Goal: Transaction & Acquisition: Download file/media

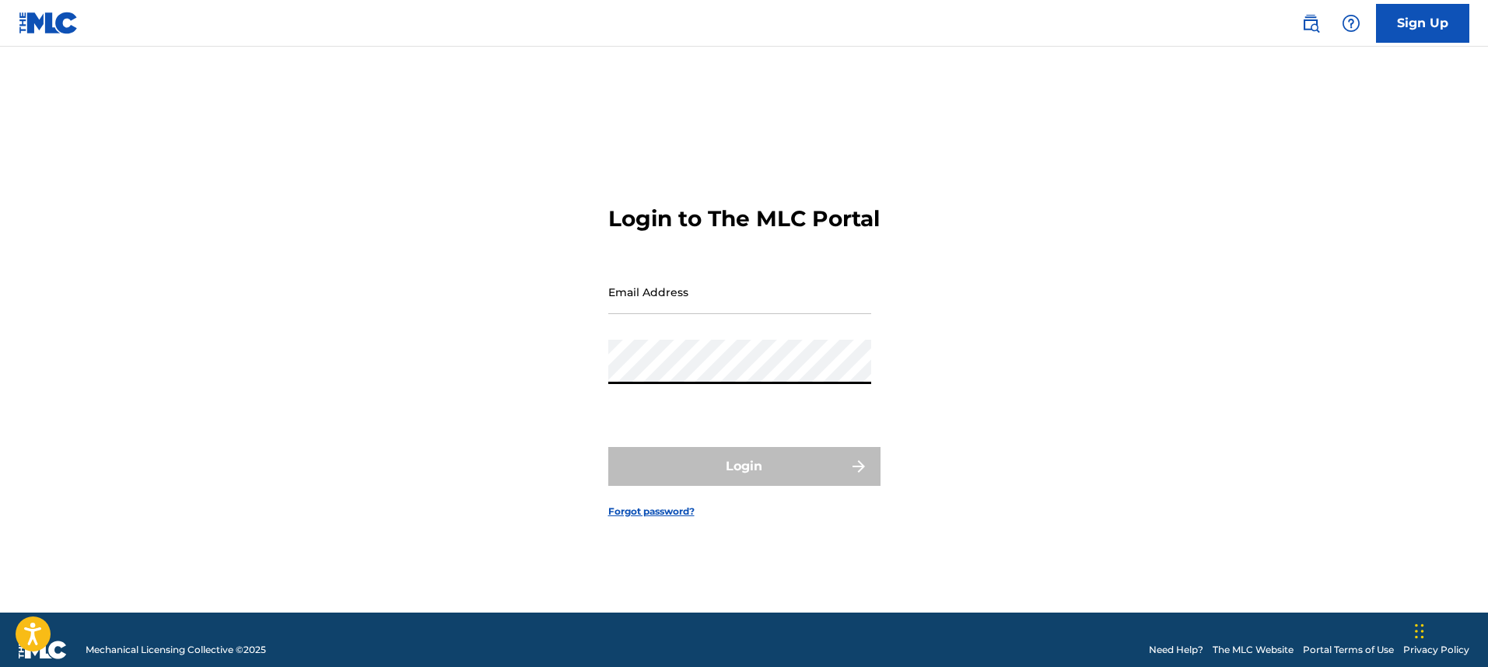
type input "[PERSON_NAME][EMAIL_ADDRESS][DOMAIN_NAME]"
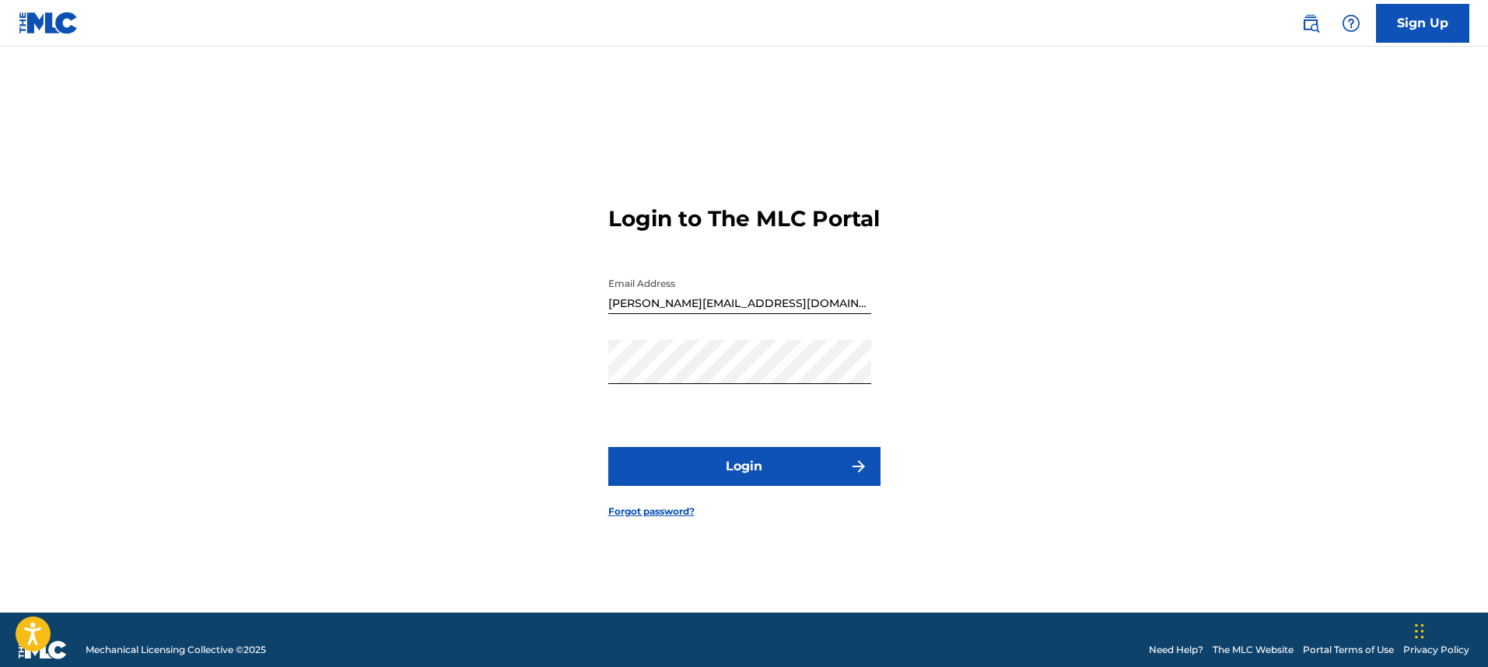
click at [757, 481] on button "Login" at bounding box center [744, 466] width 272 height 39
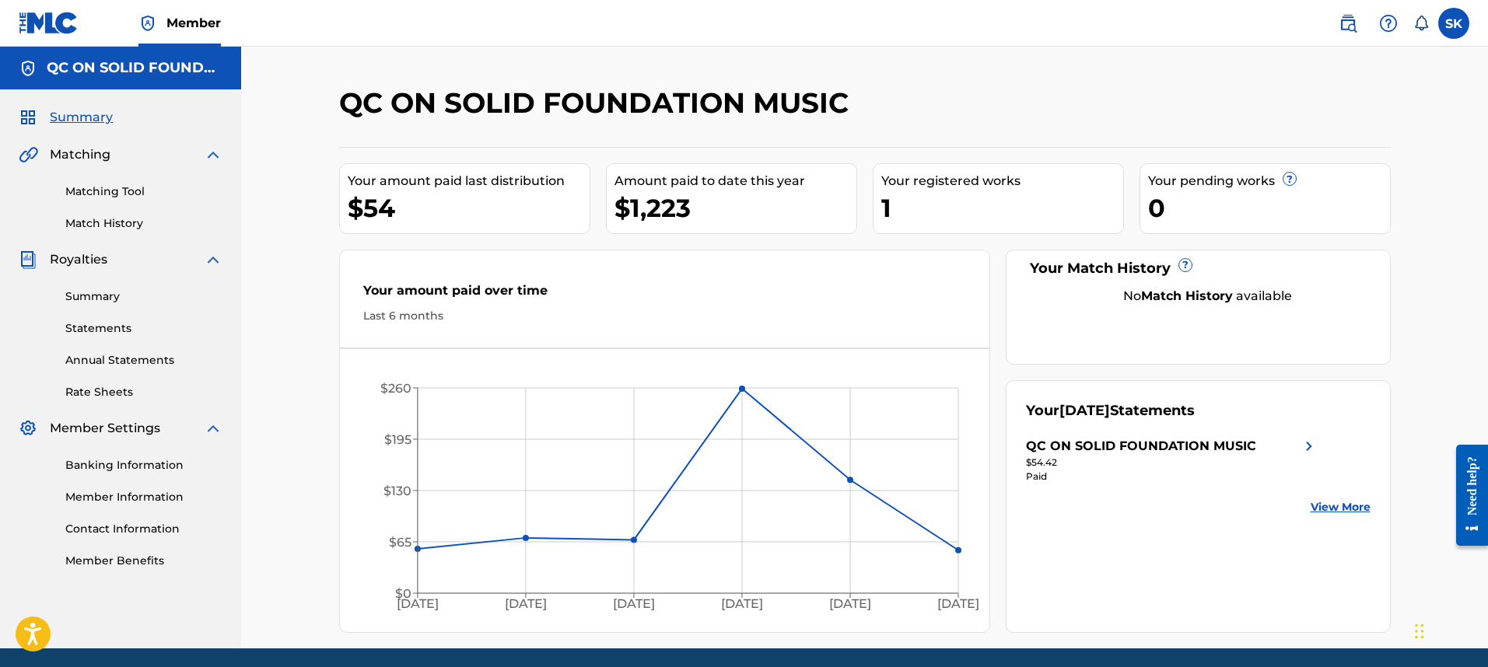
click at [123, 330] on link "Statements" at bounding box center [143, 328] width 157 height 16
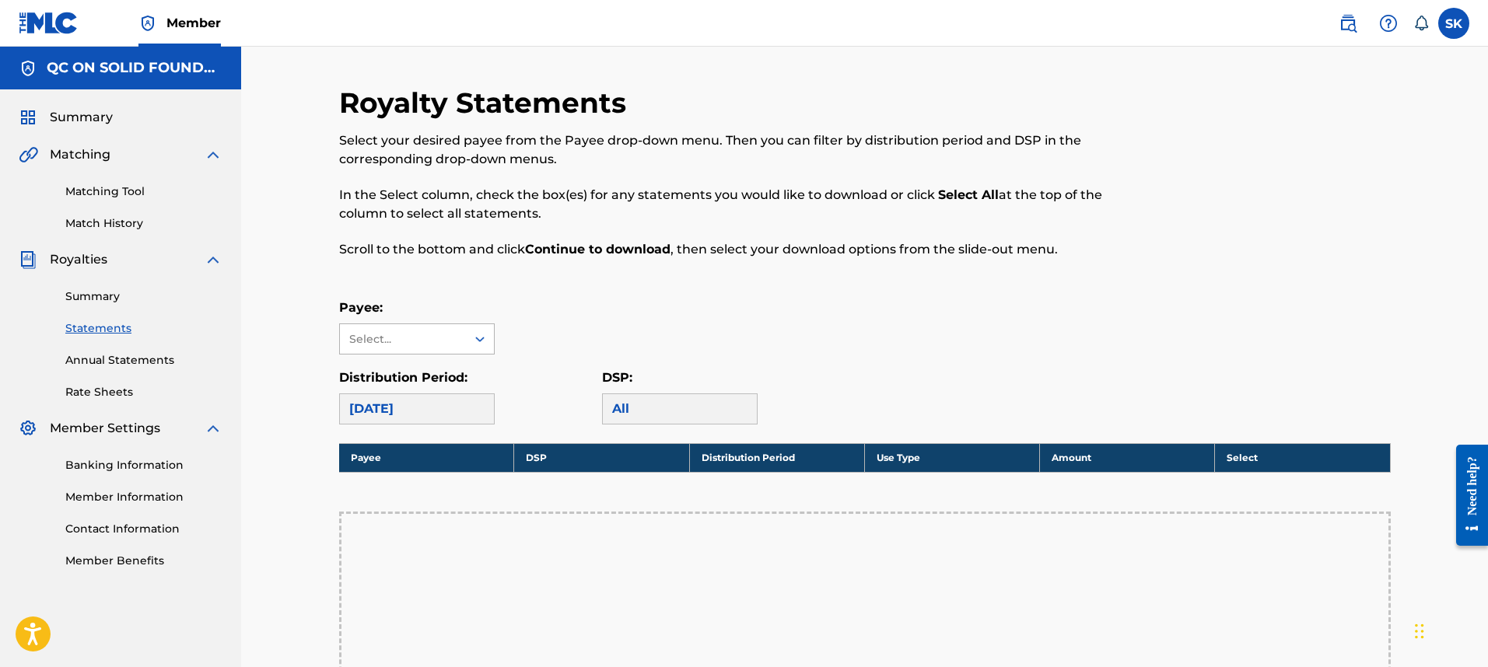
click at [398, 334] on div "Select..." at bounding box center [402, 339] width 106 height 16
click at [407, 368] on div "QC ON SOLID FOUNDATION MUSIC" at bounding box center [417, 384] width 154 height 58
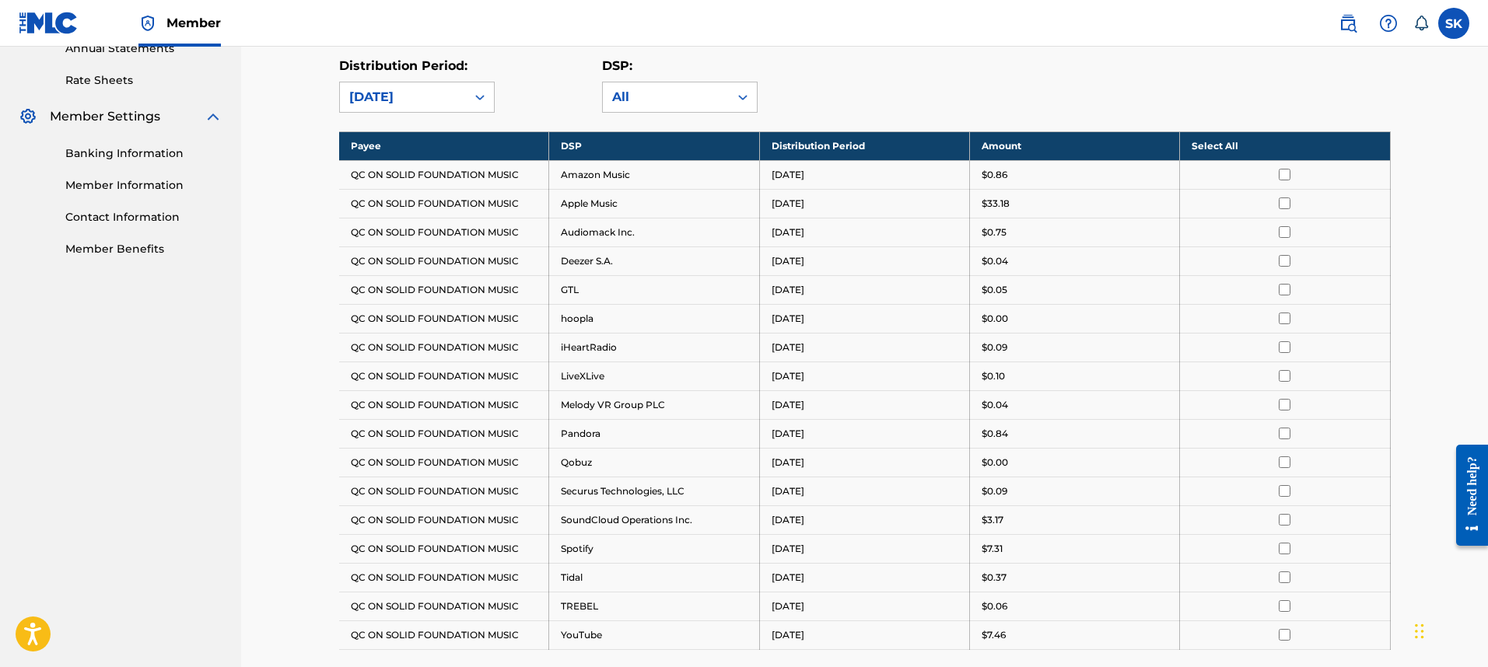
scroll to position [329, 0]
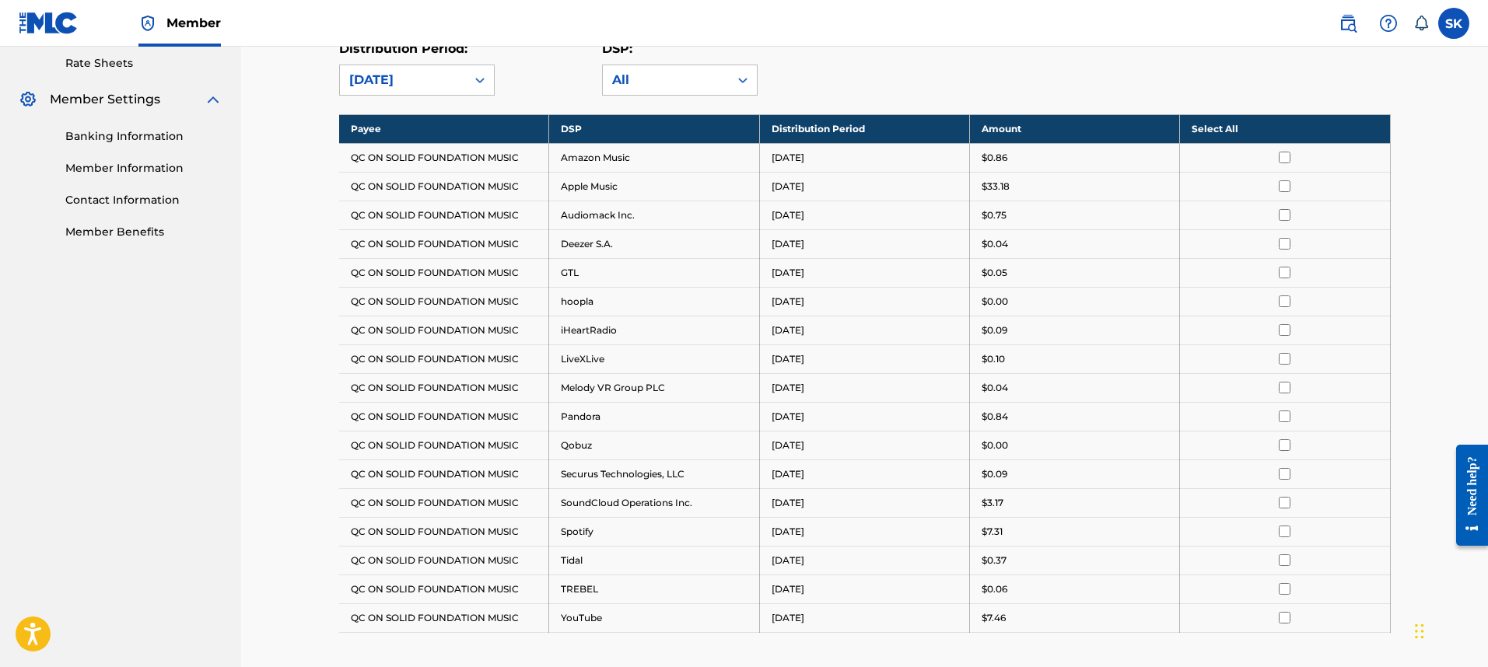
click at [1256, 137] on th "Select All" at bounding box center [1285, 128] width 210 height 29
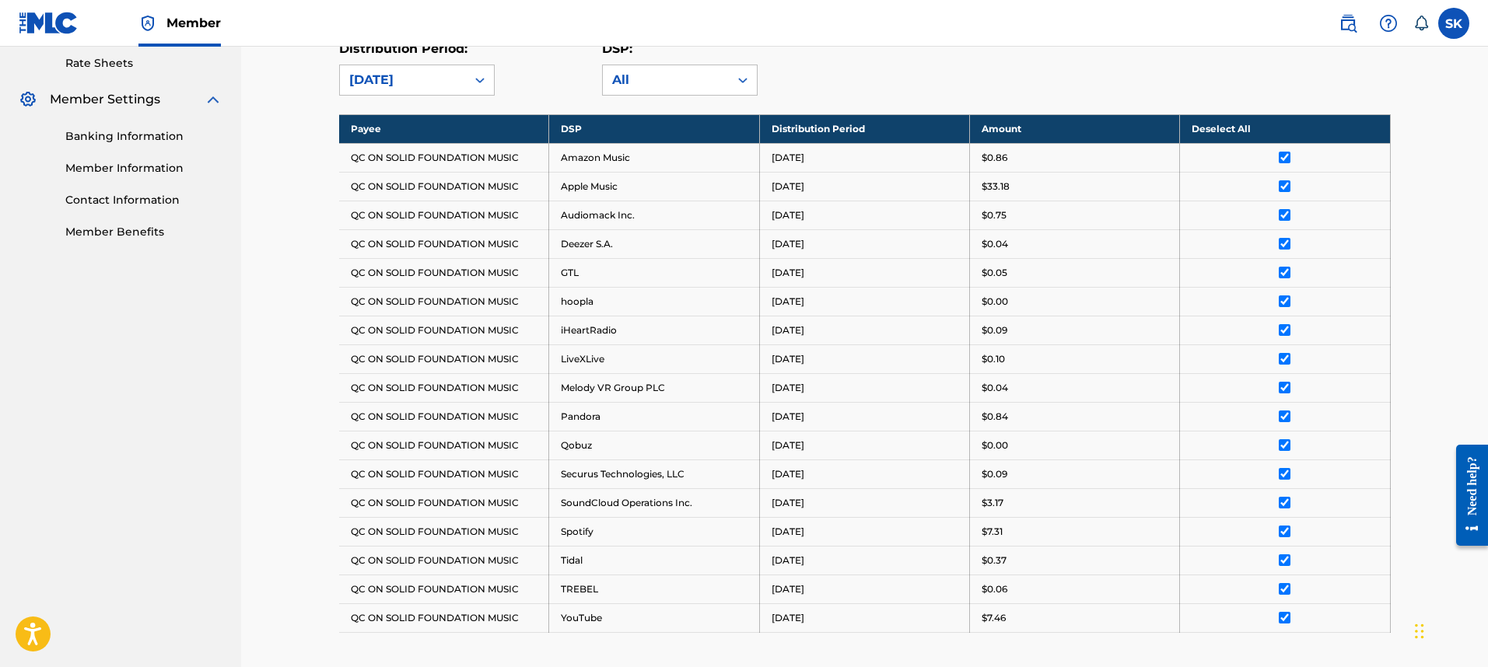
scroll to position [572, 0]
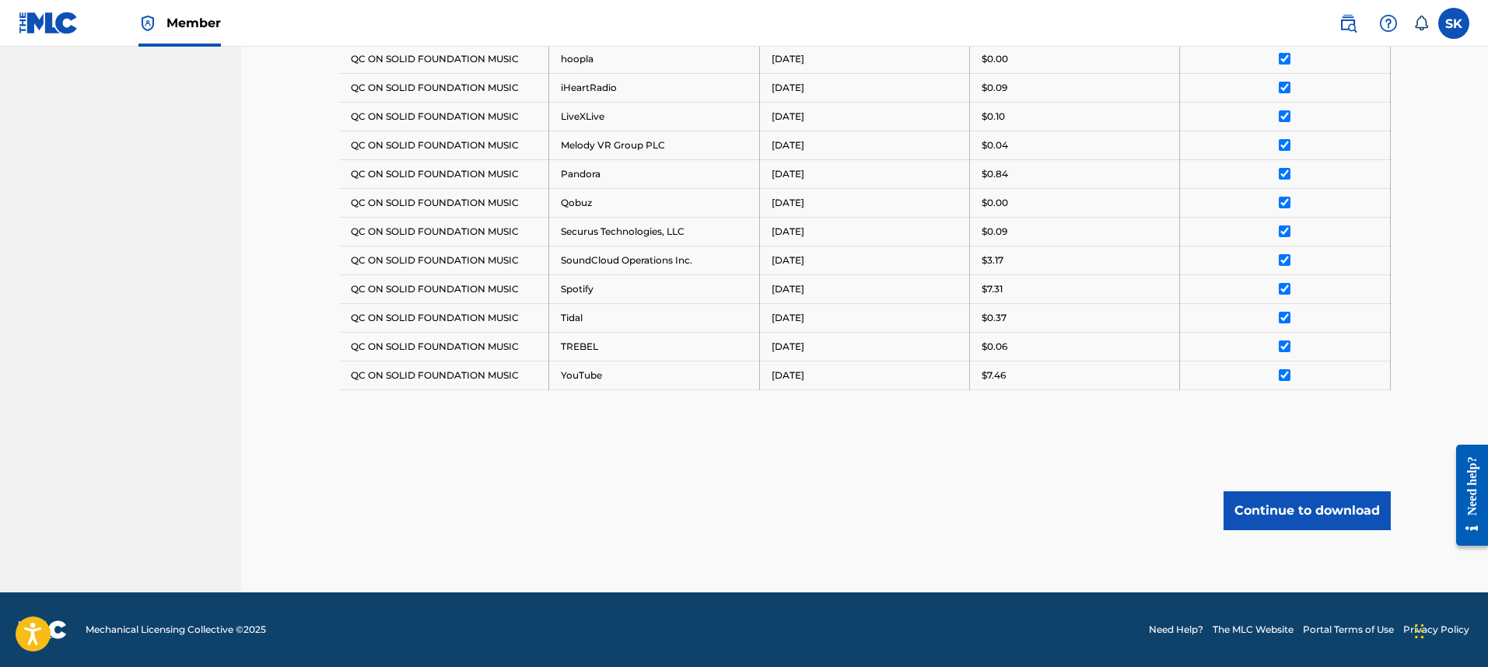
click at [1307, 499] on button "Continue to download" at bounding box center [1306, 511] width 167 height 39
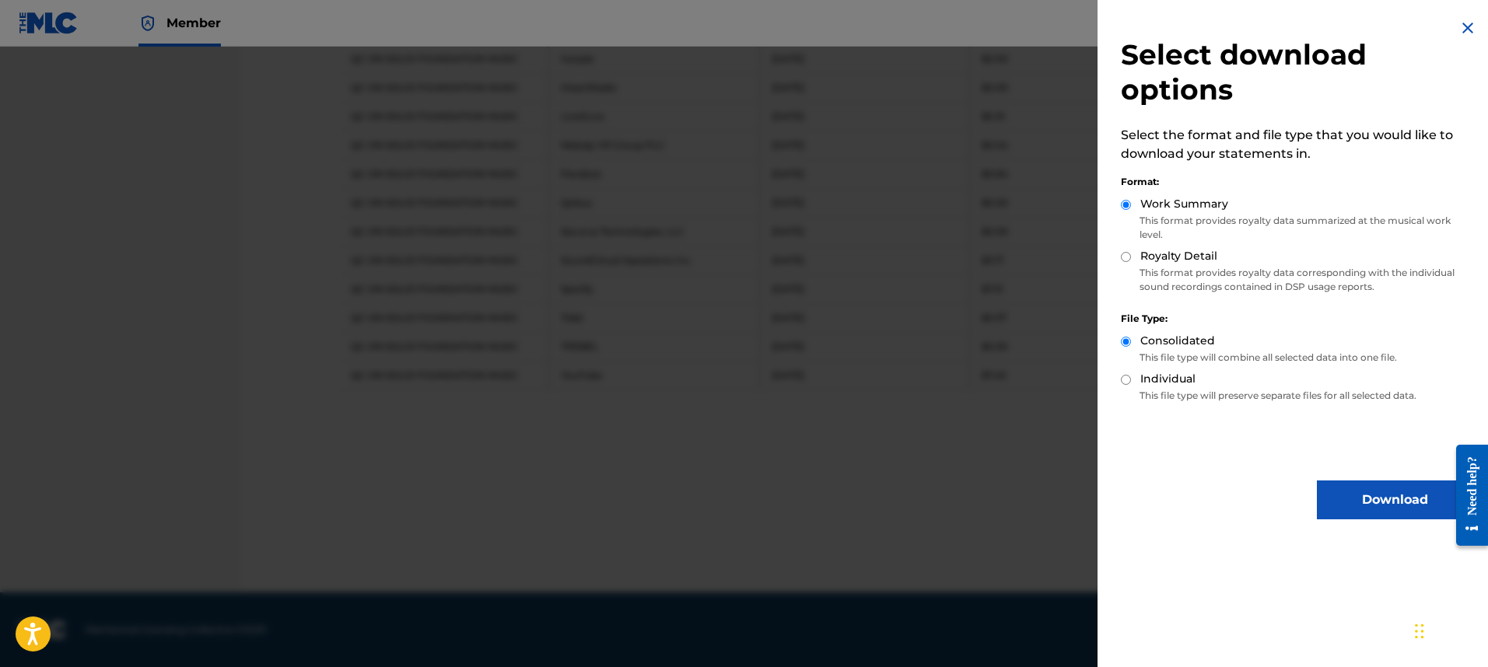
click at [1172, 254] on label "Royalty Detail" at bounding box center [1178, 256] width 77 height 16
click at [1131, 254] on input "Royalty Detail" at bounding box center [1126, 257] width 10 height 10
radio input "true"
click at [1371, 498] on button "Download" at bounding box center [1395, 500] width 156 height 39
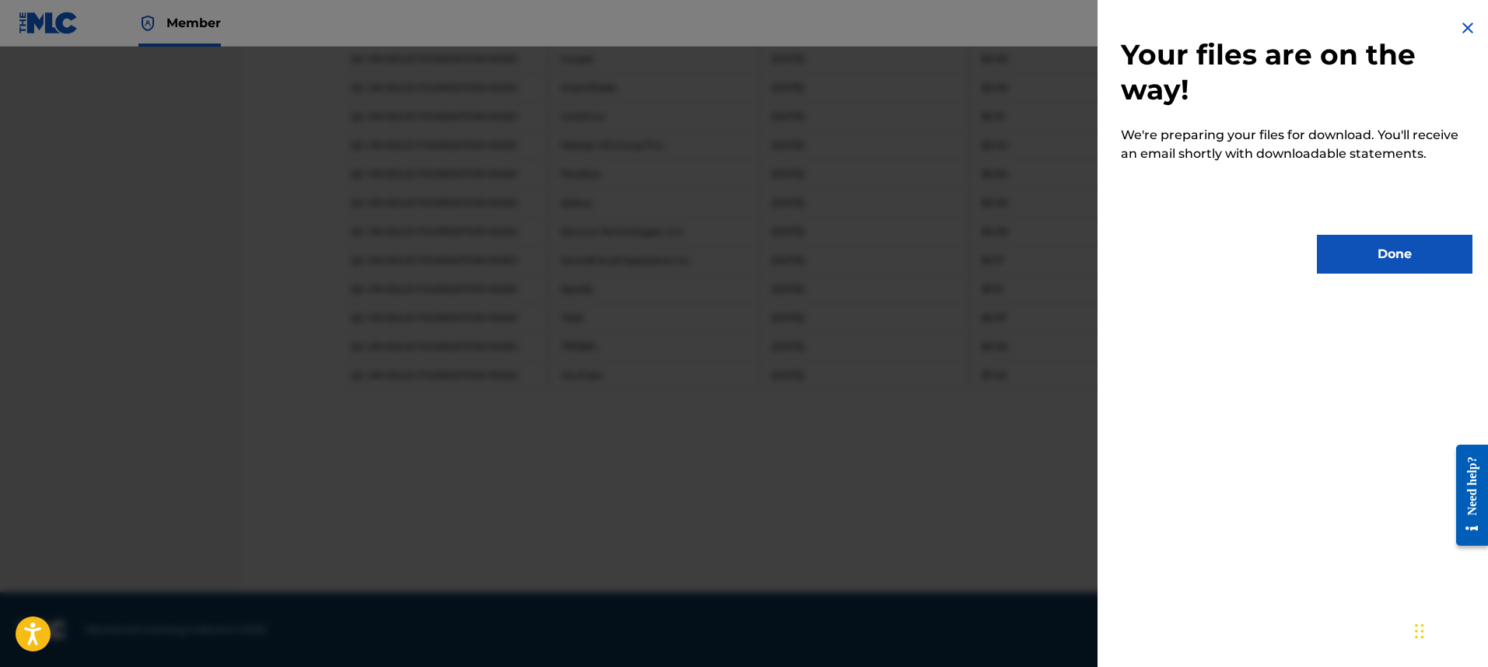
click at [1369, 259] on button "Done" at bounding box center [1395, 254] width 156 height 39
